Goal: Task Accomplishment & Management: Use online tool/utility

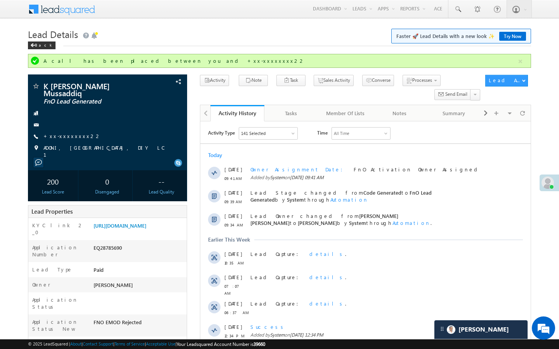
scroll to position [3727, 0]
click at [70, 133] on link "+xx-xxxxxxxx22" at bounding box center [72, 136] width 58 height 7
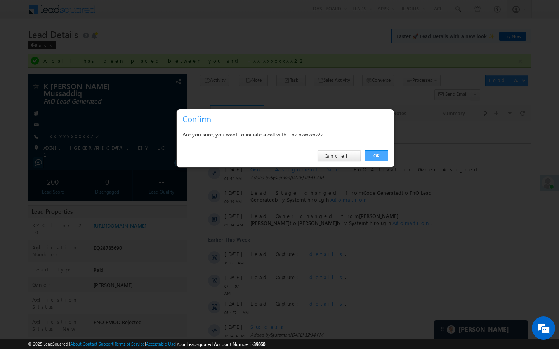
click at [384, 152] on link "OK" at bounding box center [377, 156] width 24 height 11
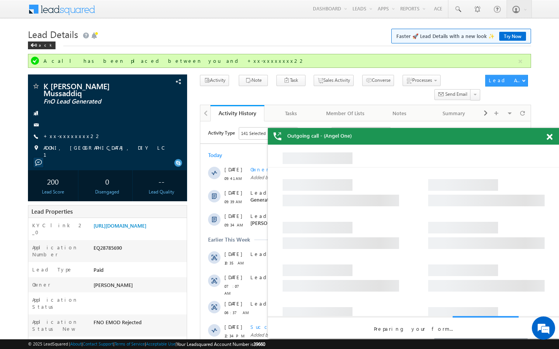
scroll to position [0, 0]
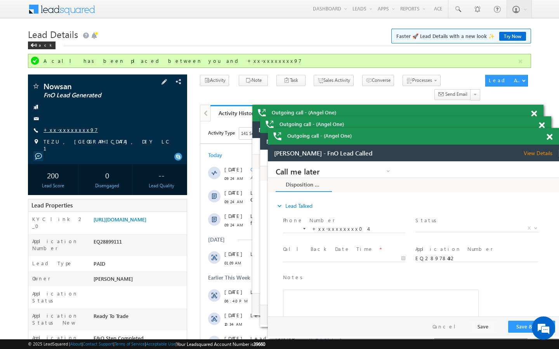
click at [71, 130] on link "+xx-xxxxxxxx97" at bounding box center [70, 130] width 54 height 7
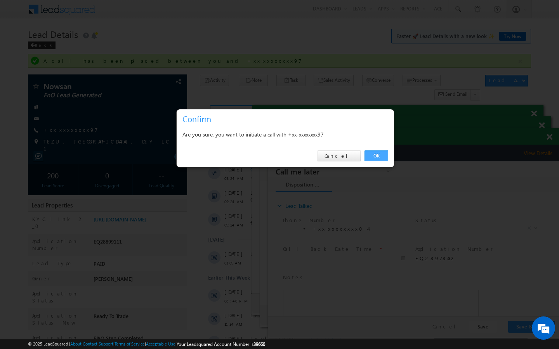
click at [374, 153] on link "OK" at bounding box center [377, 156] width 24 height 11
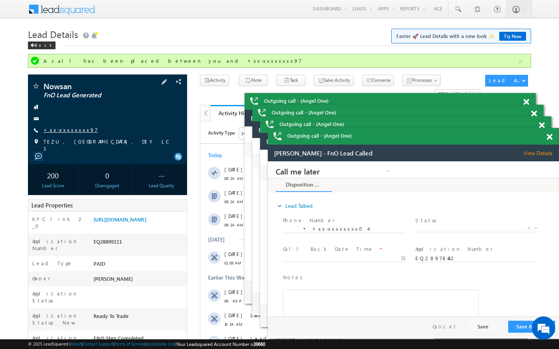
click at [66, 131] on link "+xx-xxxxxxxx97" at bounding box center [70, 130] width 54 height 7
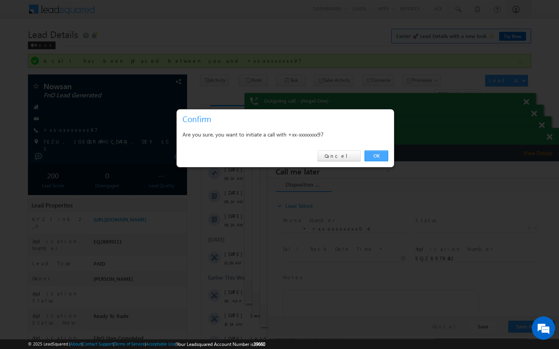
drag, startPoint x: 374, startPoint y: 159, endPoint x: 106, endPoint y: 14, distance: 304.5
click at [374, 159] on link "OK" at bounding box center [377, 156] width 24 height 11
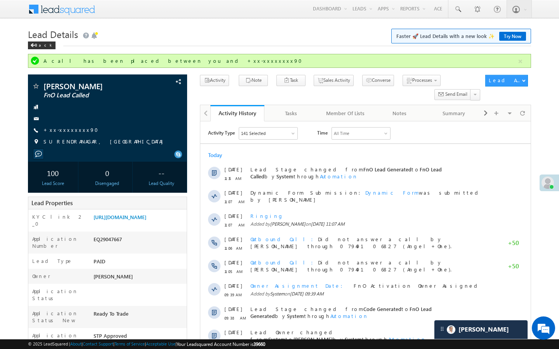
scroll to position [3727, 0]
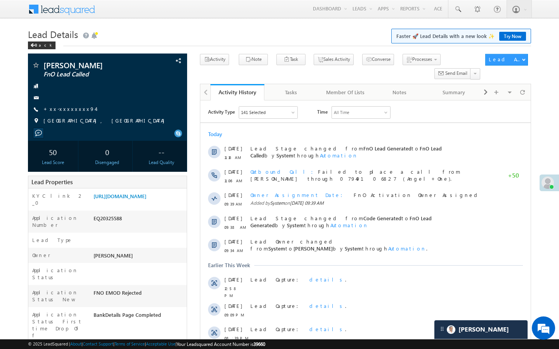
scroll to position [3727, 0]
